Goal: Task Accomplishment & Management: Complete application form

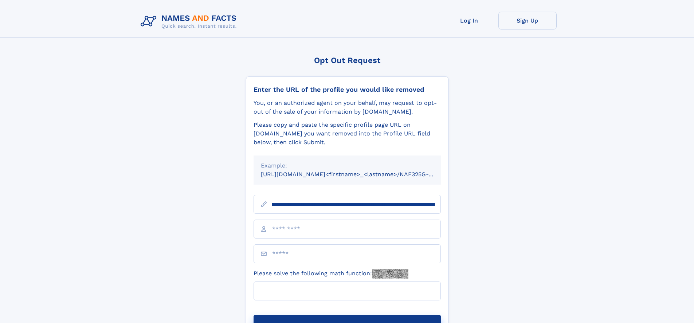
scroll to position [0, 76]
type input "**********"
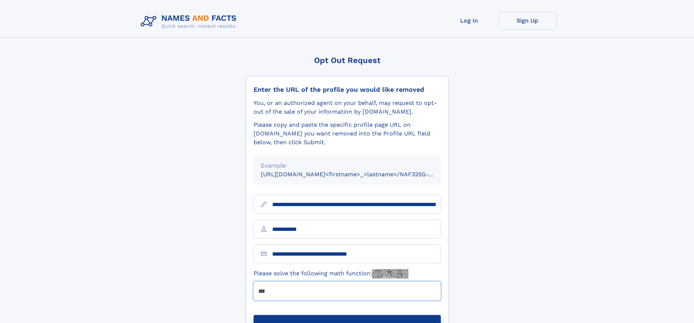
type input "***"
click at [347, 315] on button "Submit Opt Out Request" at bounding box center [346, 326] width 187 height 23
